Goal: Answer question/provide support: Share knowledge or assist other users

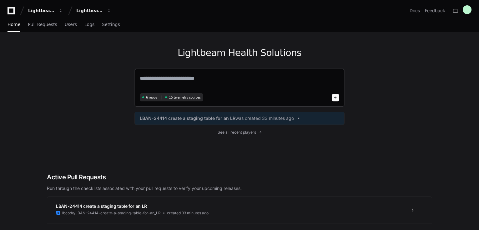
click at [184, 80] on textarea at bounding box center [240, 83] width 200 height 18
drag, startPoint x: 205, startPoint y: 76, endPoint x: 196, endPoint y: 77, distance: 8.8
click at [205, 76] on textarea at bounding box center [240, 83] width 200 height 18
click at [172, 80] on textarea at bounding box center [240, 83] width 200 height 18
type textarea "*"
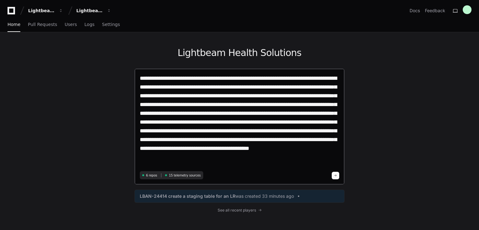
click at [182, 159] on textarea "**********" at bounding box center [240, 121] width 200 height 95
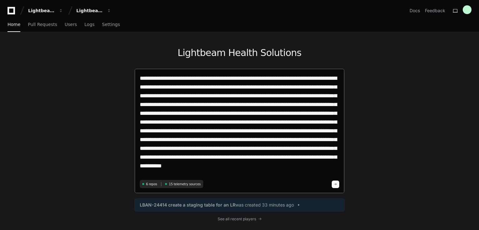
click at [332, 166] on textarea "**********" at bounding box center [240, 126] width 200 height 104
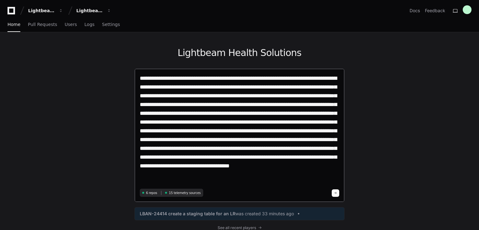
paste textarea "**********"
type textarea "**********"
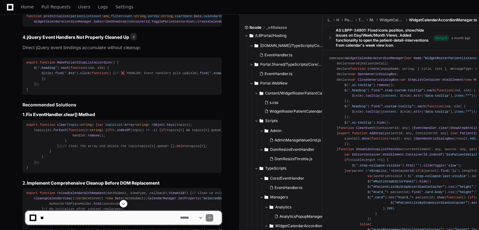
scroll to position [551, 0]
click at [87, 64] on span "MakePatientStepListAccordion" at bounding box center [84, 62] width 54 height 4
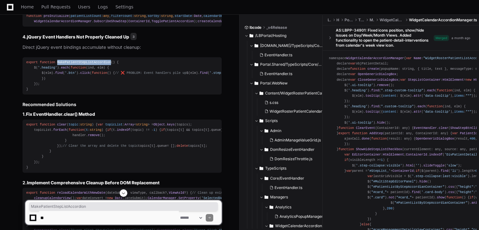
copy span "MakePatientStepListAccordion"
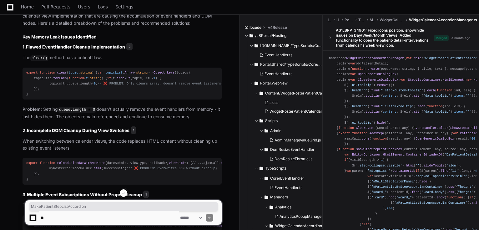
scroll to position [350, 0]
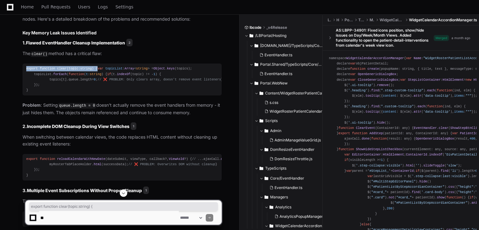
drag, startPoint x: 27, startPoint y: 68, endPoint x: 101, endPoint y: 70, distance: 74.2
click at [101, 70] on div "export function clear ( topic : string ) { var topicList : Array < string > = O…" at bounding box center [122, 79] width 192 height 27
copy div "export function clear ( topic : string ) {"
click at [88, 73] on div "export function clear ( topic : string ) { var topicList : Array < string > = O…" at bounding box center [122, 79] width 192 height 27
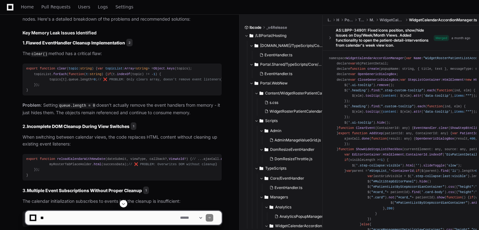
click at [154, 70] on span "Object" at bounding box center [160, 69] width 12 height 4
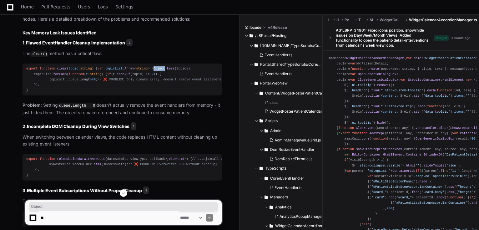
click at [154, 70] on span "Object" at bounding box center [160, 69] width 12 height 4
copy div "var topicList : Array < string > = Object . keys (topics);"
click at [110, 116] on p "Problem : Setting queue.length = 0 doesn't actually remove the event handlers f…" at bounding box center [122, 109] width 199 height 14
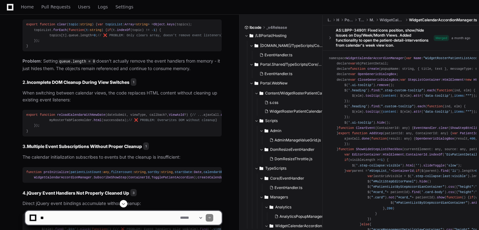
scroll to position [400, 0]
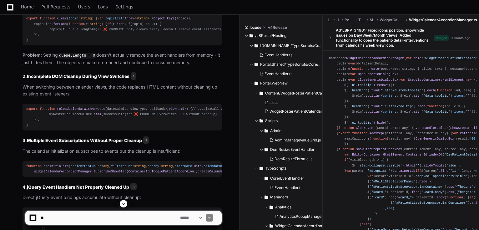
click at [87, 111] on span "reloadCalendarWithNewDate" at bounding box center [81, 109] width 48 height 4
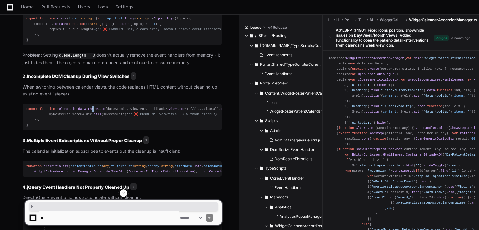
click at [88, 111] on span "reloadCalendarWithNewDate" at bounding box center [81, 109] width 48 height 4
copy div "export function reloadCalendarWithNewDate ( dateSubmit, viewType, callback?, Vi…"
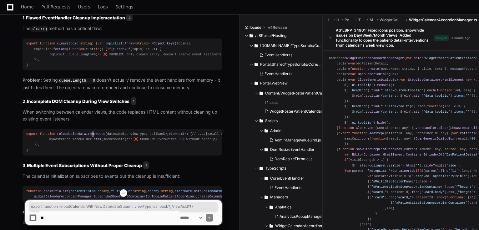
scroll to position [381, 0]
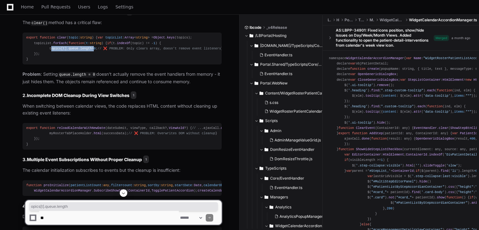
drag, startPoint x: 48, startPoint y: 58, endPoint x: 90, endPoint y: 57, distance: 41.6
click at [88, 59] on div "export function clear ( topic : string ) { var topicList : Array < string > = O…" at bounding box center [122, 48] width 192 height 27
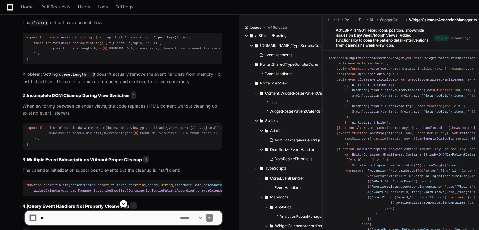
click at [90, 57] on div "export function clear ( topic : string ) { var topicList : Array < string > = O…" at bounding box center [122, 48] width 192 height 27
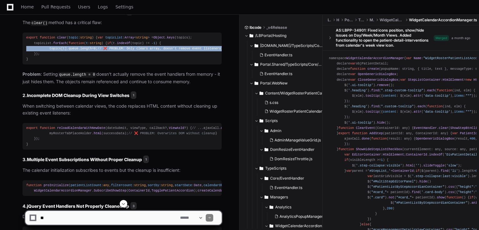
click at [90, 57] on div "export function clear ( topic : string ) { var topicList : Array < string > = O…" at bounding box center [122, 48] width 192 height 27
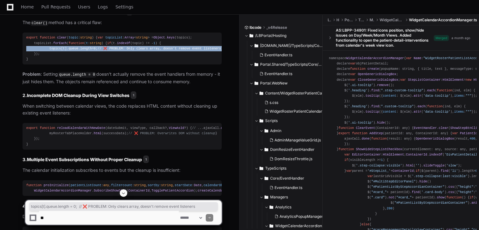
click at [89, 60] on div "export function clear ( topic : string ) { var topicList : Array < string > = O…" at bounding box center [122, 48] width 192 height 27
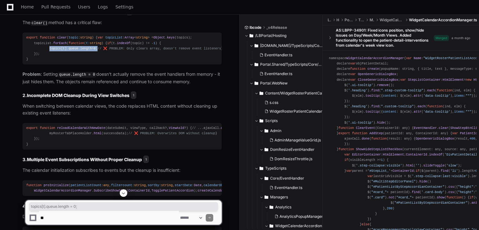
drag, startPoint x: 95, startPoint y: 58, endPoint x: 48, endPoint y: 57, distance: 47.9
click at [48, 57] on div "export function clear ( topic : string ) { var topicList : Array < string > = O…" at bounding box center [122, 48] width 192 height 27
copy div "topics[t]. queue . length = 0 ;"
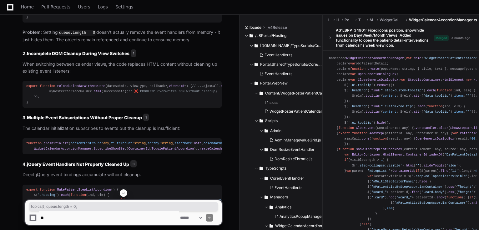
scroll to position [431, 0]
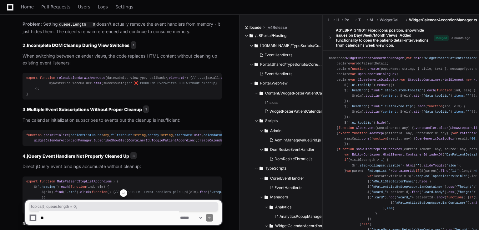
click at [30, 48] on strong "Incomplete DOM Cleanup During View Switches" at bounding box center [78, 45] width 103 height 5
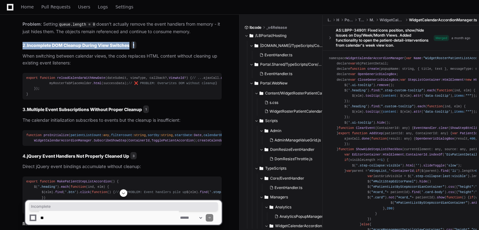
click at [30, 48] on strong "Incomplete DOM Cleanup During View Switches" at bounding box center [78, 45] width 103 height 5
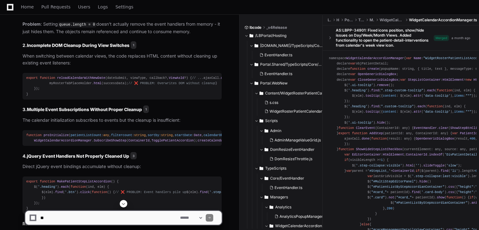
click at [85, 80] on span "reloadCalendarWithNewDate" at bounding box center [81, 78] width 48 height 4
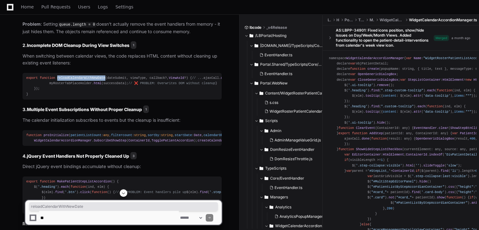
click at [85, 80] on span "reloadCalendarWithNewDate" at bounding box center [81, 78] width 48 height 4
copy div "export function reloadCalendarWithNewDate ( dateSubmit, viewType, callback?, Vi…"
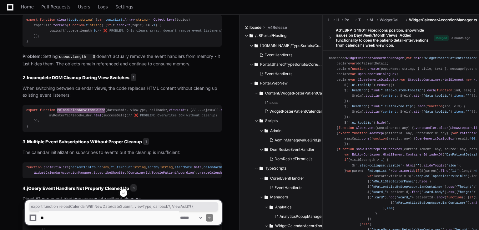
scroll to position [406, 0]
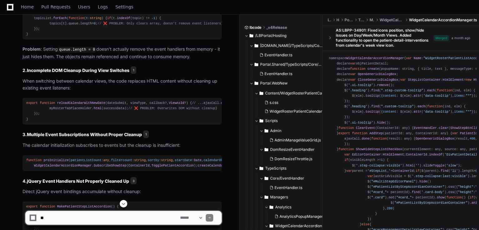
click at [86, 73] on strong "Incomplete DOM Cleanup During View Switches" at bounding box center [78, 70] width 103 height 5
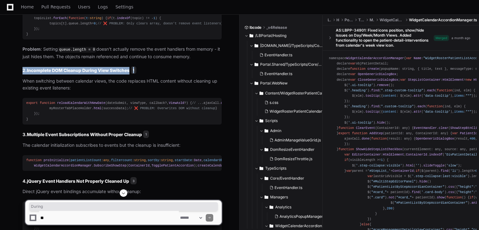
click at [86, 73] on strong "Incomplete DOM Cleanup During View Switches" at bounding box center [78, 70] width 103 height 5
click at [30, 73] on strong "Incomplete DOM Cleanup During View Switches" at bounding box center [78, 70] width 103 height 5
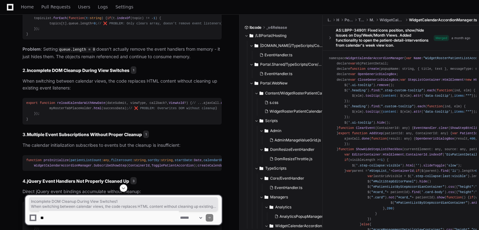
drag, startPoint x: 28, startPoint y: 84, endPoint x: 33, endPoint y: 156, distance: 72.4
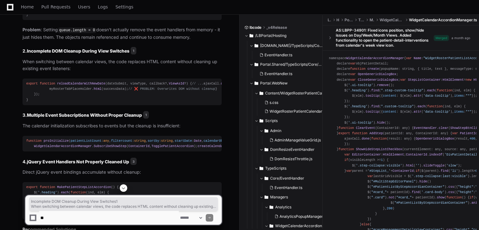
scroll to position [381, 0]
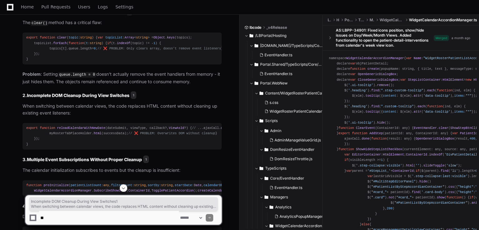
click at [99, 99] on h3 "2. Incomplete DOM Cleanup During View Switches 1" at bounding box center [122, 96] width 199 height 8
click at [98, 98] on strong "Incomplete DOM Cleanup During View Switches" at bounding box center [78, 95] width 103 height 5
click at [97, 98] on strong "Incomplete DOM Cleanup During View Switches" at bounding box center [78, 95] width 103 height 5
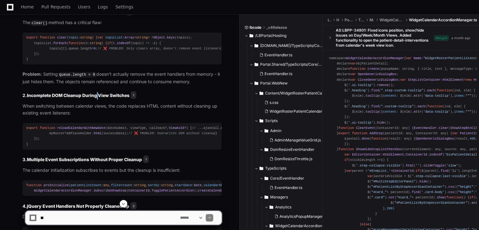
click at [97, 98] on strong "Incomplete DOM Cleanup During View Switches" at bounding box center [78, 95] width 103 height 5
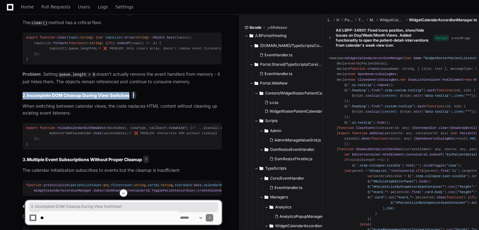
click at [97, 98] on strong "Incomplete DOM Cleanup During View Switches" at bounding box center [78, 95] width 103 height 5
copy article "2. Incomplete DOM Cleanup During View Switches 1"
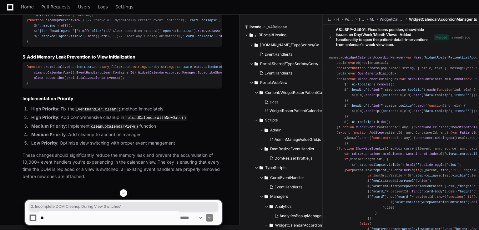
scroll to position [1307, 0]
click at [112, 220] on textarea at bounding box center [109, 218] width 140 height 14
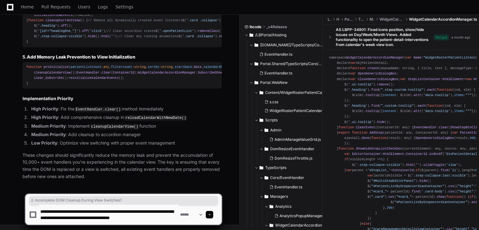
type textarea "**********"
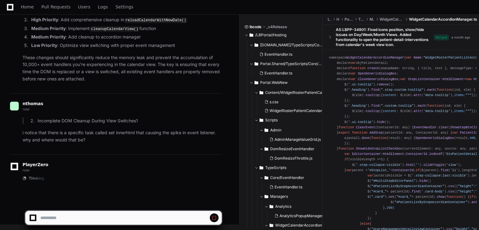
scroll to position [1405, 0]
click at [125, 121] on li "Incomplete DOM Cleanup During View Switches1" at bounding box center [129, 120] width 186 height 7
click at [212, 216] on span at bounding box center [214, 217] width 5 height 5
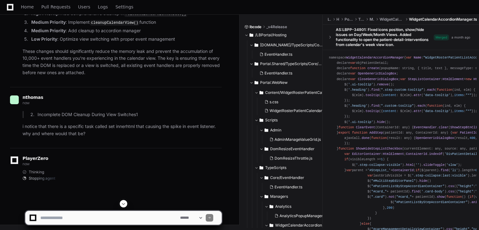
scroll to position [1411, 0]
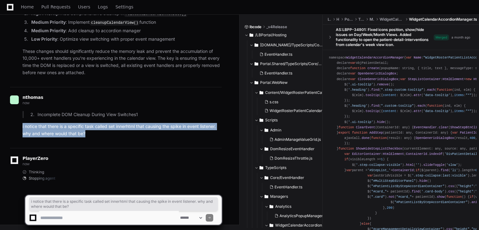
drag, startPoint x: 88, startPoint y: 134, endPoint x: 7, endPoint y: 127, distance: 80.7
copy p "i notice that there is a specific task called set innerhtml that causing the sp…"
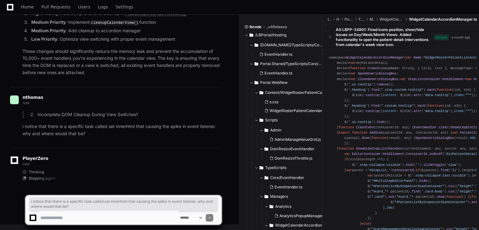
click at [140, 160] on div "PlayerZero now" at bounding box center [116, 161] width 212 height 11
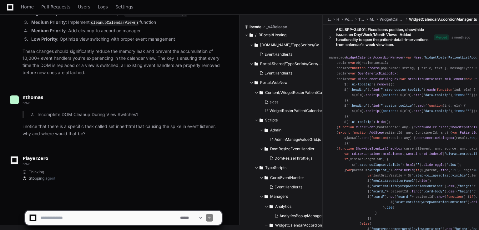
click at [124, 219] on textarea at bounding box center [109, 218] width 140 height 14
click at [94, 218] on textarea at bounding box center [109, 218] width 140 height 14
paste textarea "**********"
type textarea "**********"
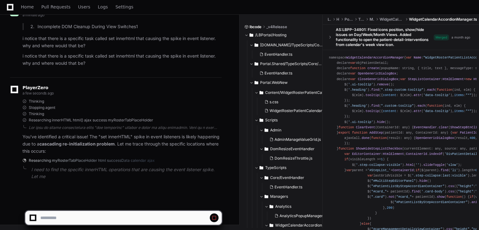
scroll to position [1499, 0]
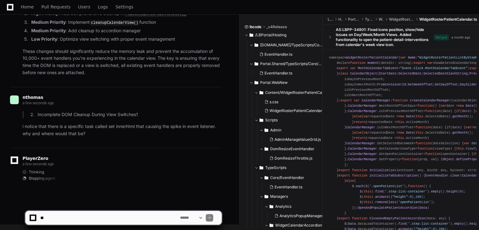
scroll to position [1411, 0]
